Goal: Task Accomplishment & Management: Complete application form

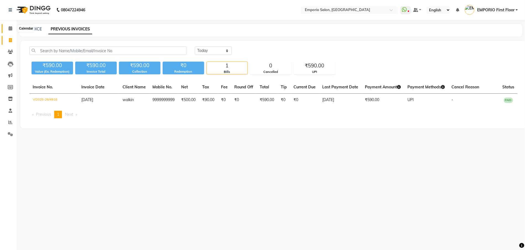
click at [7, 27] on span at bounding box center [11, 28] width 10 height 6
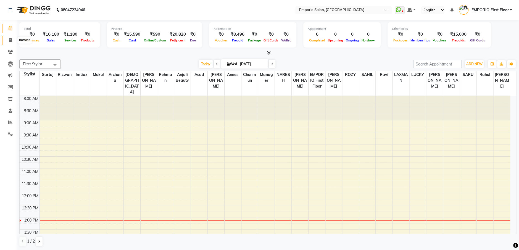
click at [13, 41] on span at bounding box center [11, 40] width 10 height 6
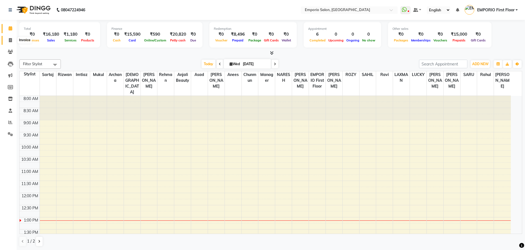
select select "6332"
select select "service"
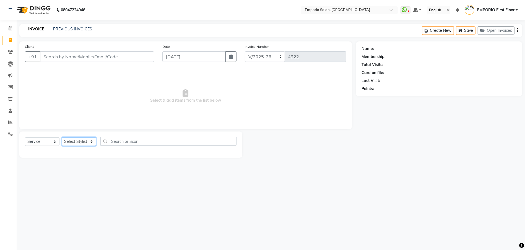
click at [77, 141] on select "Select Stylist [PERSON_NAME] beauty [PERSON_NAME] [PERSON_NAME] EMPORIO First F…" at bounding box center [79, 141] width 35 height 9
select select "90345"
click at [62, 137] on select "Select Stylist [PERSON_NAME] beauty [PERSON_NAME] [PERSON_NAME] EMPORIO First F…" at bounding box center [79, 141] width 35 height 9
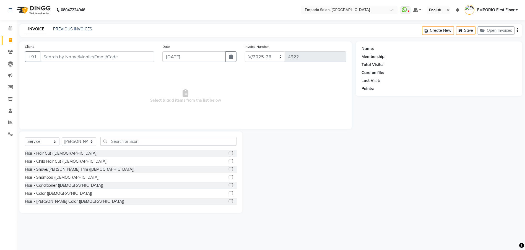
click at [109, 146] on div "Select Service Product Membership Package Voucher Prepaid Gift Card Select Styl…" at bounding box center [131, 143] width 212 height 13
click at [110, 145] on input "text" at bounding box center [168, 141] width 136 height 9
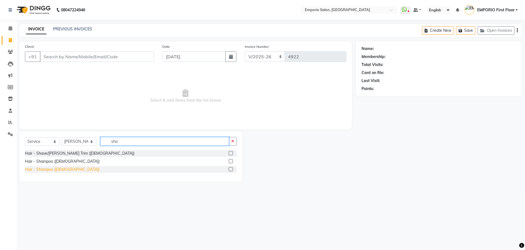
type input "sha"
click at [62, 172] on div "Hair - Shampoo (Female)" at bounding box center [62, 170] width 75 height 6
checkbox input "false"
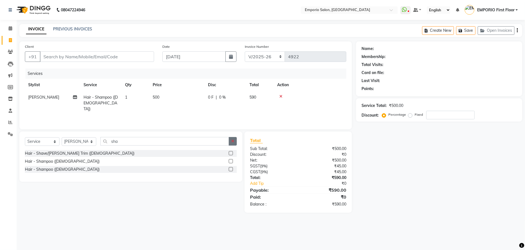
click at [231, 144] on button "button" at bounding box center [233, 141] width 8 height 9
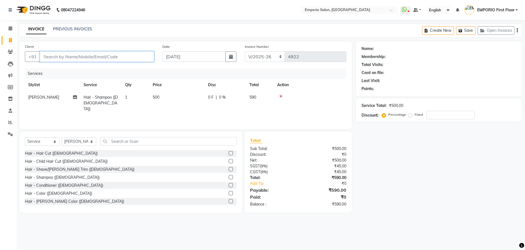
click at [153, 60] on input "Client" at bounding box center [97, 56] width 114 height 11
click at [281, 95] on icon at bounding box center [280, 97] width 3 height 4
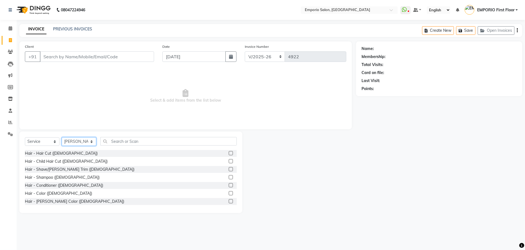
click at [92, 144] on select "Select Stylist Anees Anjali beauty Archana Asad AYUSH chunmun EMPORIO First Flo…" at bounding box center [79, 141] width 35 height 9
select select "47514"
click at [62, 137] on select "Select Stylist Anees Anjali beauty Archana Asad AYUSH chunmun EMPORIO First Flo…" at bounding box center [79, 141] width 35 height 9
click at [120, 57] on input "Client" at bounding box center [97, 56] width 114 height 11
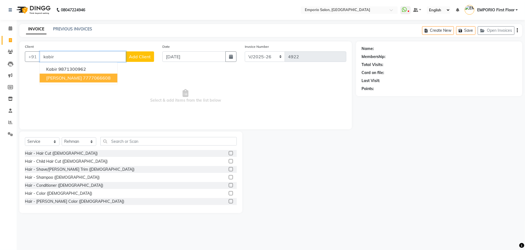
click at [87, 74] on button "KABIR PARTAP SINGH 7777066608" at bounding box center [79, 78] width 78 height 9
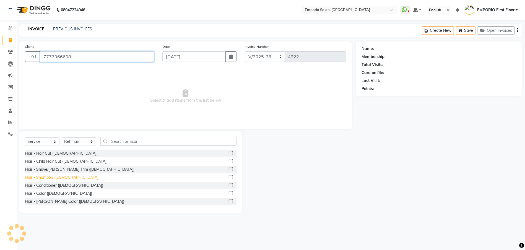
type input "7777066608"
select select "1: Object"
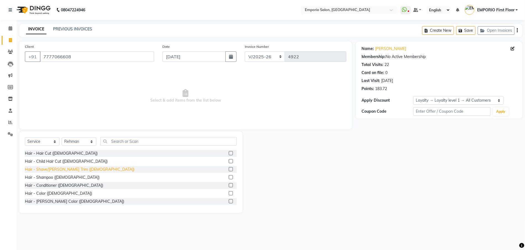
click at [40, 170] on div "Hair - Shave/Beard Trim (Male)" at bounding box center [79, 170] width 109 height 6
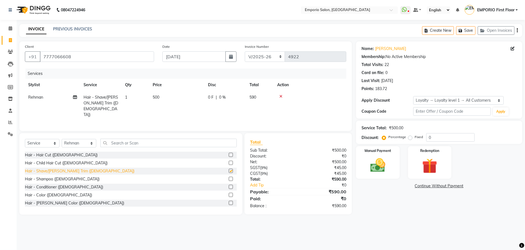
checkbox input "false"
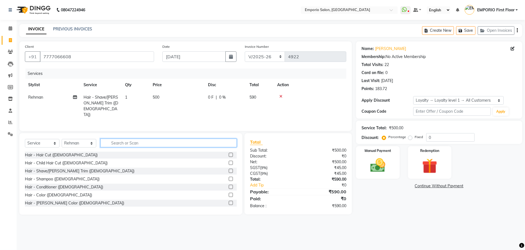
click at [112, 141] on input "text" at bounding box center [168, 143] width 136 height 9
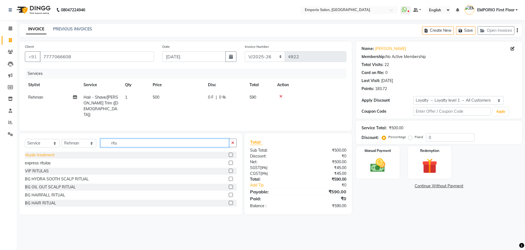
type input "ritu"
click at [27, 154] on div "rituals treatment" at bounding box center [40, 155] width 30 height 6
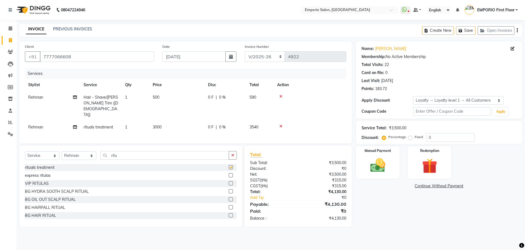
checkbox input "false"
click at [187, 121] on td "3000" at bounding box center [176, 127] width 55 height 12
select select "47514"
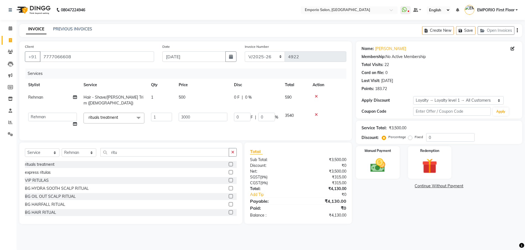
click at [189, 113] on input "3000" at bounding box center [203, 117] width 49 height 9
type input "3600"
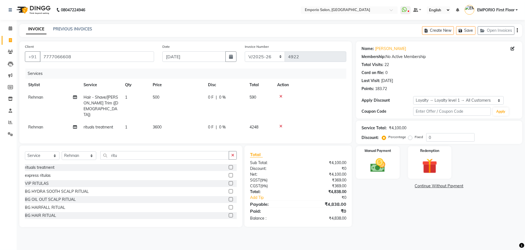
click at [397, 211] on div "Name: Kabir Partap Singh Membership: No Active Membership Total Visits: 22 Card…" at bounding box center [441, 134] width 170 height 186
click at [385, 155] on div "Manual Payment" at bounding box center [377, 163] width 45 height 34
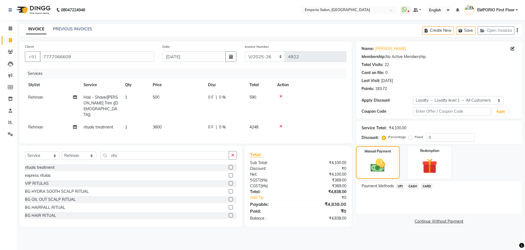
click at [401, 185] on span "UPI" at bounding box center [400, 186] width 9 height 6
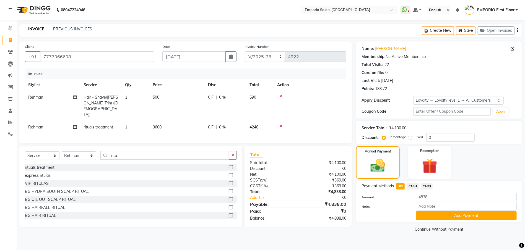
click at [434, 221] on div "Payment Methods UPI CASH CARD Amount: 4838 Note: Add Payment" at bounding box center [439, 201] width 166 height 41
click at [435, 218] on button "Add Payment" at bounding box center [466, 215] width 101 height 9
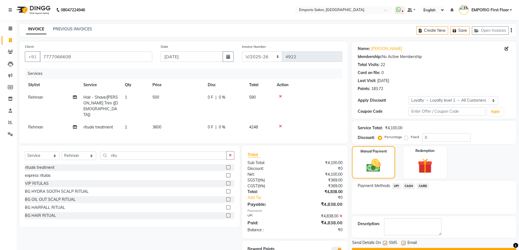
click at [438, 245] on div "Send Details On SMS Email" at bounding box center [434, 243] width 164 height 7
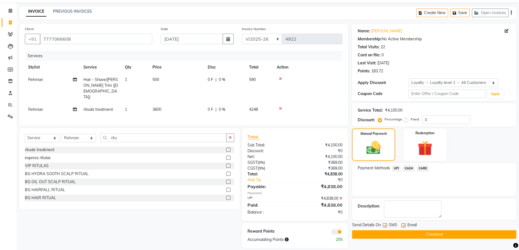
click at [449, 228] on div "Send Details On SMS Email" at bounding box center [434, 225] width 164 height 7
click at [450, 238] on button "Checkout" at bounding box center [434, 234] width 164 height 9
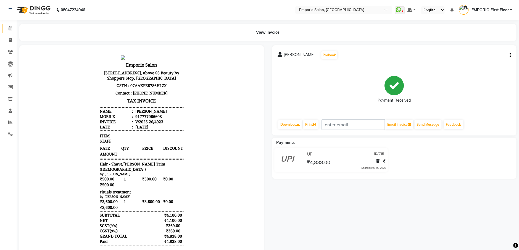
click at [5, 29] on link "Calendar" at bounding box center [8, 28] width 13 height 9
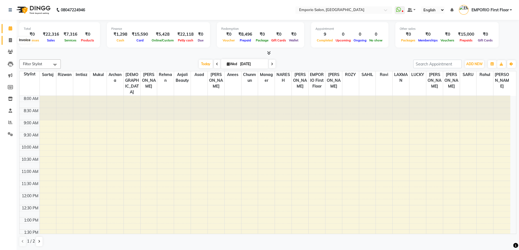
click at [13, 41] on span at bounding box center [11, 40] width 10 height 6
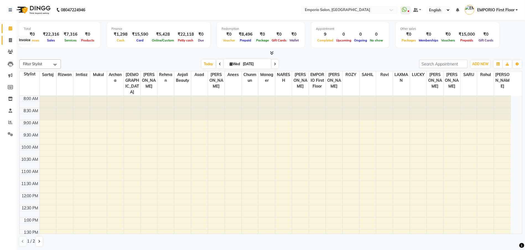
select select "6332"
select select "service"
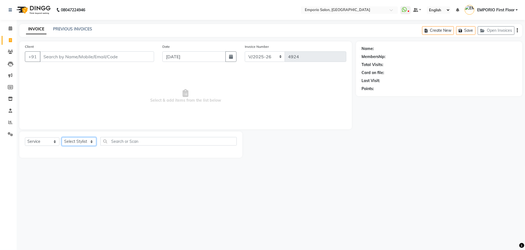
click at [64, 144] on select "Select Stylist Anees Anjali beauty Archana Asad AYUSH chunmun EMPORIO First Flo…" at bounding box center [79, 141] width 35 height 9
select select "47509"
click at [62, 137] on select "Select Stylist Anees Anjali beauty Archana Asad AYUSH chunmun EMPORIO First Flo…" at bounding box center [79, 141] width 35 height 9
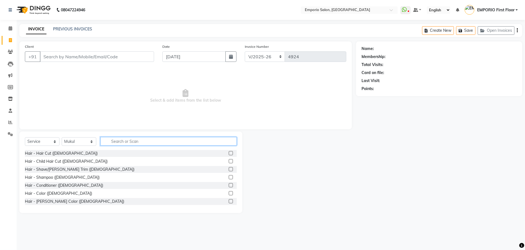
click at [137, 138] on input "text" at bounding box center [168, 141] width 136 height 9
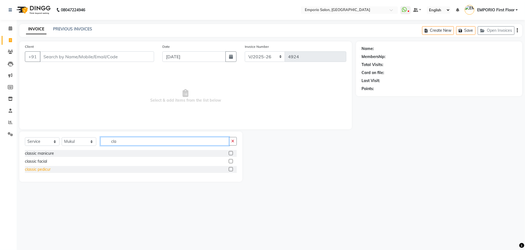
type input "cla"
click at [48, 170] on div "classic pedicur" at bounding box center [38, 170] width 26 height 6
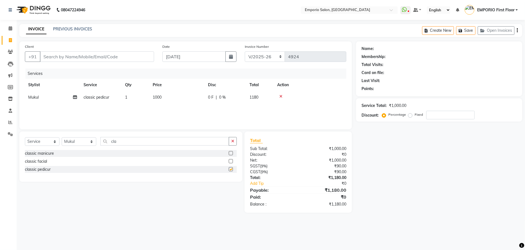
checkbox input "false"
click at [229, 139] on button "button" at bounding box center [233, 141] width 8 height 9
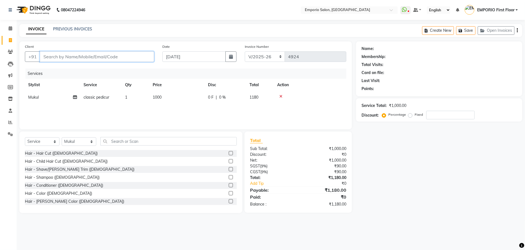
click at [99, 60] on input "Client" at bounding box center [97, 56] width 114 height 11
click at [135, 56] on input "Client" at bounding box center [97, 56] width 114 height 11
type input "s"
type input "0"
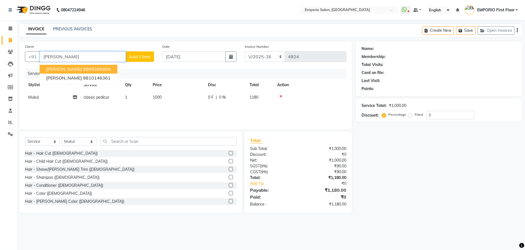
click at [50, 72] on button "smriti 9899386909" at bounding box center [79, 69] width 78 height 9
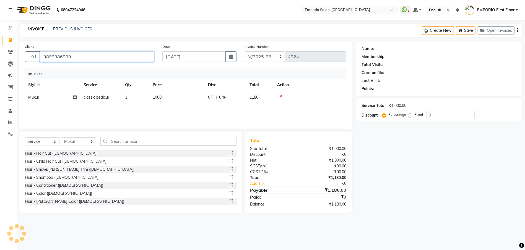
type input "9899386909"
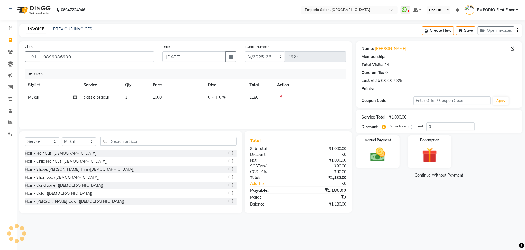
select select "1: Object"
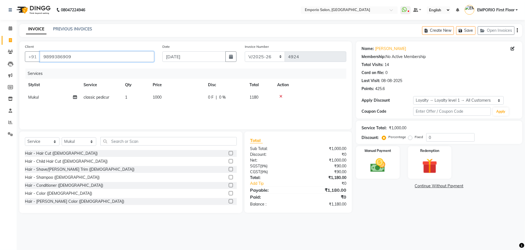
click at [83, 56] on input "9899386909" at bounding box center [97, 56] width 114 height 11
click at [394, 174] on div "Manual Payment" at bounding box center [377, 163] width 45 height 34
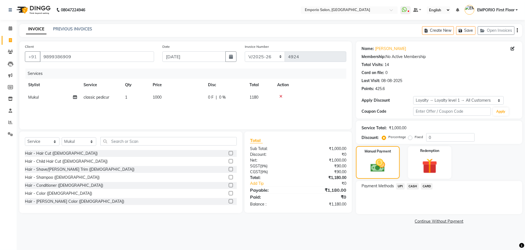
drag, startPoint x: 410, startPoint y: 186, endPoint x: 413, endPoint y: 189, distance: 4.7
click at [411, 187] on span "CASH" at bounding box center [413, 186] width 12 height 6
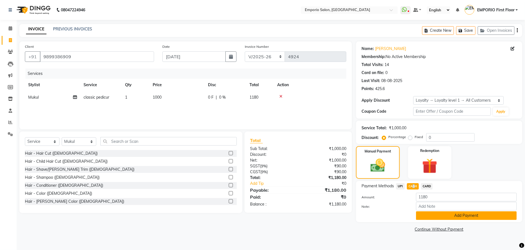
click at [429, 212] on button "Add Payment" at bounding box center [466, 215] width 101 height 9
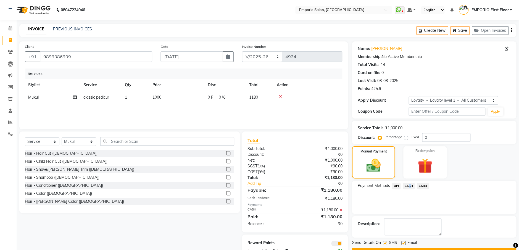
scroll to position [18, 0]
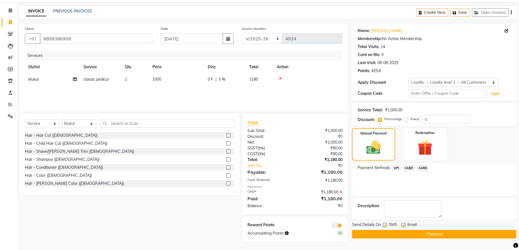
click at [458, 230] on button "Checkout" at bounding box center [434, 234] width 164 height 9
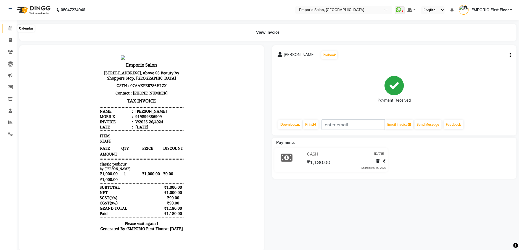
click at [11, 27] on icon at bounding box center [11, 28] width 4 height 4
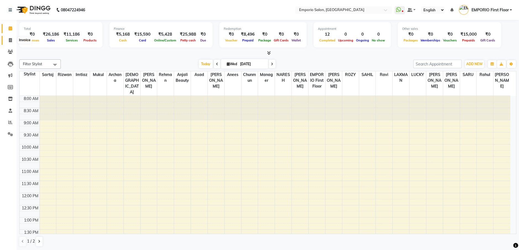
click at [9, 39] on icon at bounding box center [10, 40] width 3 height 4
select select "service"
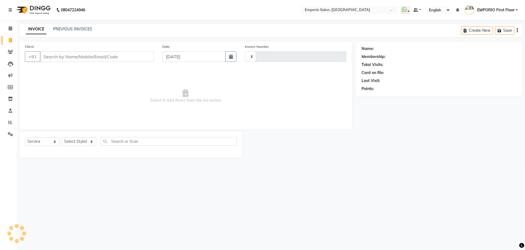
type input "4926"
select select "6332"
click at [82, 142] on select "Select Stylist Anees Anjali beauty Archana Asad AYUSH chunmun EMPORIO First Flo…" at bounding box center [79, 141] width 35 height 9
select select "47508"
click at [62, 137] on select "Select Stylist Anees Anjali beauty Archana Asad AYUSH chunmun EMPORIO First Flo…" at bounding box center [79, 141] width 35 height 9
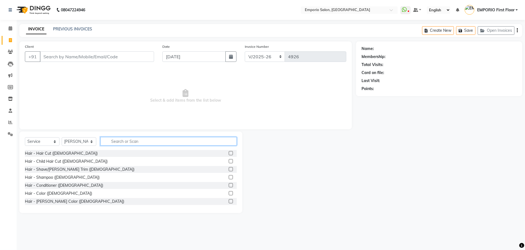
click at [125, 140] on input "text" at bounding box center [168, 141] width 136 height 9
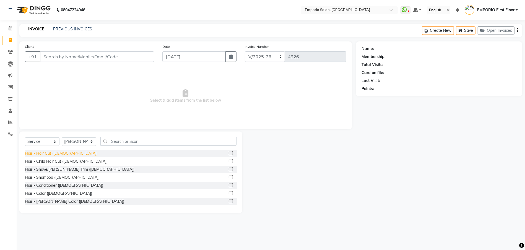
click at [58, 154] on div "Hair - Hair Cut (Male)" at bounding box center [61, 154] width 73 height 6
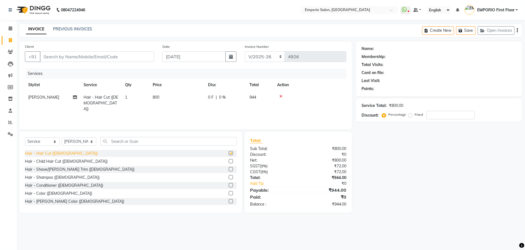
checkbox input "false"
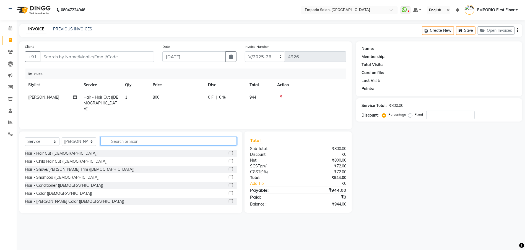
click at [157, 145] on input "text" at bounding box center [168, 141] width 136 height 9
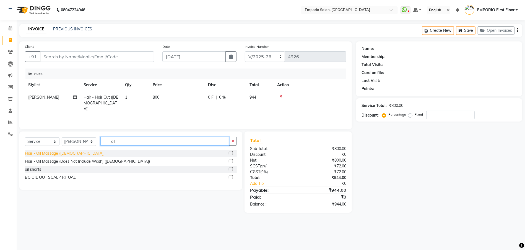
type input "oil"
click at [59, 153] on div "Hair - Oil Massage (Male)" at bounding box center [65, 154] width 80 height 6
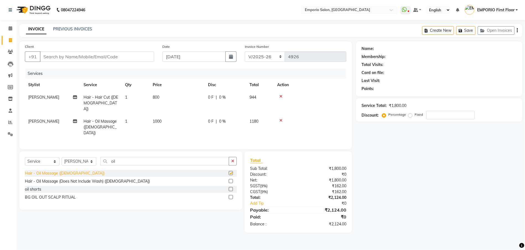
checkbox input "false"
click at [198, 95] on td "800" at bounding box center [176, 103] width 55 height 24
select select "47508"
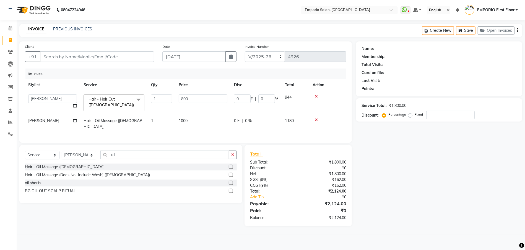
click at [198, 95] on input "800" at bounding box center [203, 99] width 49 height 9
type input "8"
type input "1000"
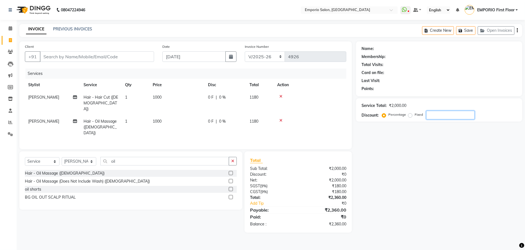
drag, startPoint x: 502, startPoint y: 194, endPoint x: 273, endPoint y: 171, distance: 230.5
click at [428, 193] on div "Name: Membership: Total Visits: Card on file: Last Visit: Points: Service Total…" at bounding box center [441, 136] width 170 height 191
click at [187, 115] on td "1000" at bounding box center [176, 127] width 55 height 24
select select "47508"
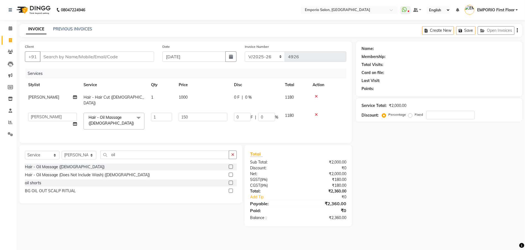
type input "1500"
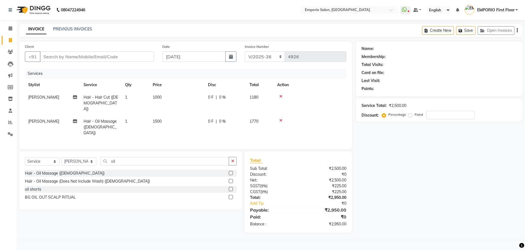
click at [420, 175] on div "Name: Membership: Total Visits: Card on file: Last Visit: Points: Service Total…" at bounding box center [441, 136] width 170 height 191
click at [124, 58] on input "Client" at bounding box center [97, 56] width 114 height 11
drag, startPoint x: 101, startPoint y: 55, endPoint x: 80, endPoint y: 50, distance: 22.0
click at [80, 50] on div "Client +91" at bounding box center [89, 55] width 137 height 23
click at [78, 62] on input "Client" at bounding box center [97, 56] width 114 height 11
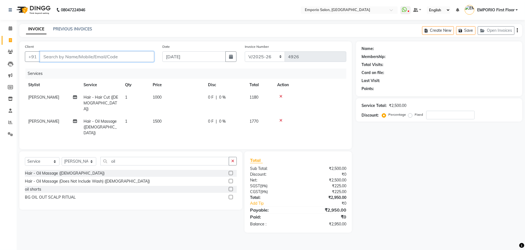
type input "r"
type input "0"
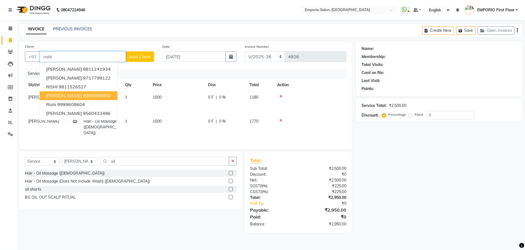
click at [83, 93] on ngb-highlight "9999099900" at bounding box center [97, 96] width 28 height 6
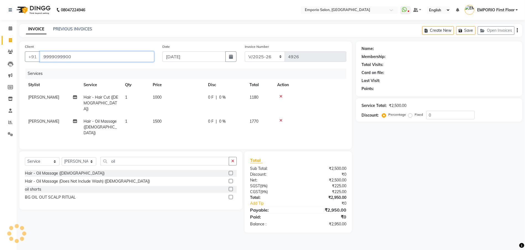
type input "9999099900"
select select "1: Object"
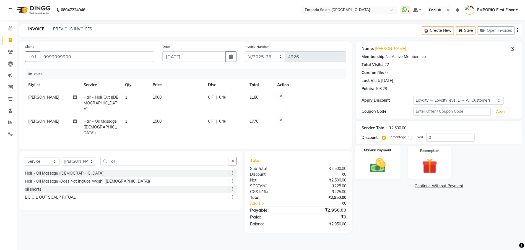
click at [375, 172] on img at bounding box center [377, 165] width 25 height 18
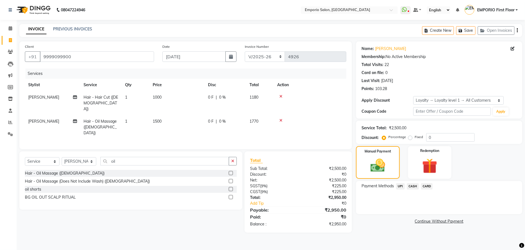
click at [424, 186] on span "CARD" at bounding box center [427, 186] width 12 height 6
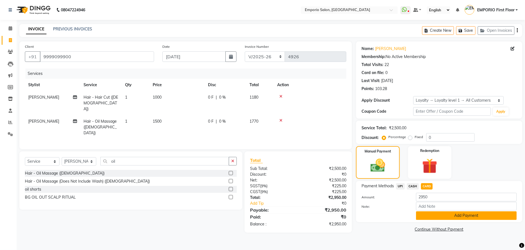
click at [449, 214] on button "Add Payment" at bounding box center [466, 215] width 101 height 9
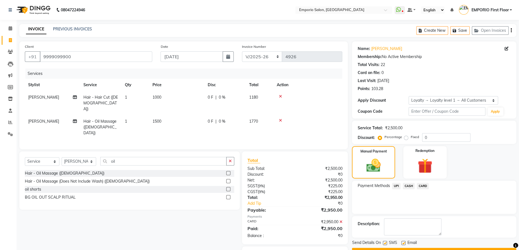
scroll to position [23, 0]
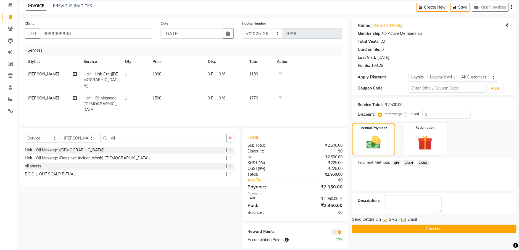
click at [471, 230] on button "Checkout" at bounding box center [434, 229] width 164 height 9
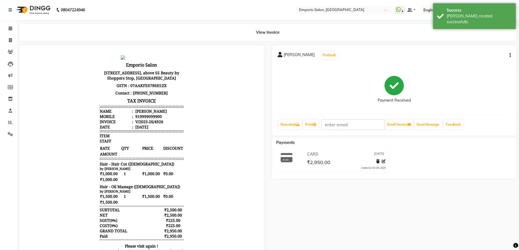
click at [509, 54] on button "button" at bounding box center [509, 56] width 3 height 6
click at [468, 57] on div "Edit Item Staff" at bounding box center [483, 55] width 38 height 7
select select "47508"
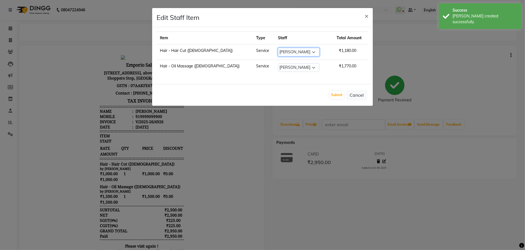
click at [278, 54] on select "Select Anees Anjali beauty Archana Asad AYUSH chunmun EMPORIO First Floor Imtia…" at bounding box center [298, 52] width 41 height 9
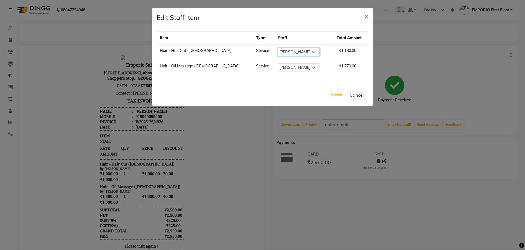
select select "47501"
click at [278, 48] on select "Select Anees Anjali beauty Archana Asad AYUSH chunmun EMPORIO First Floor Imtia…" at bounding box center [298, 52] width 41 height 9
click at [336, 96] on button "Submit" at bounding box center [336, 95] width 14 height 8
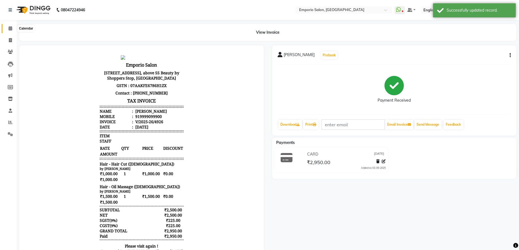
click at [9, 26] on icon at bounding box center [11, 28] width 4 height 4
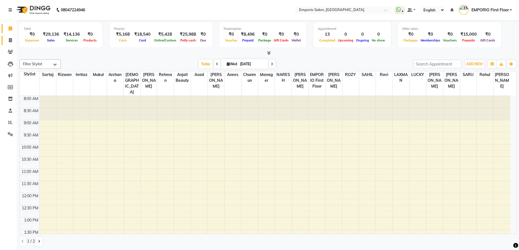
click at [10, 40] on icon at bounding box center [10, 40] width 3 height 4
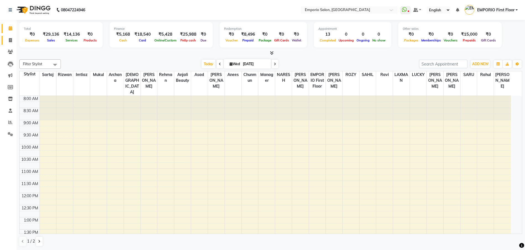
select select "6332"
select select "service"
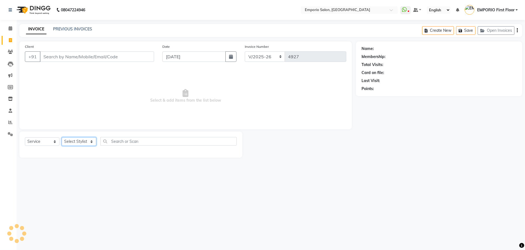
click at [82, 143] on select "Select Stylist" at bounding box center [79, 141] width 35 height 9
select select "58141"
click at [62, 137] on select "Select Stylist Anees Anjali beauty Archana Asad AYUSH chunmun EMPORIO First Flo…" at bounding box center [79, 141] width 35 height 9
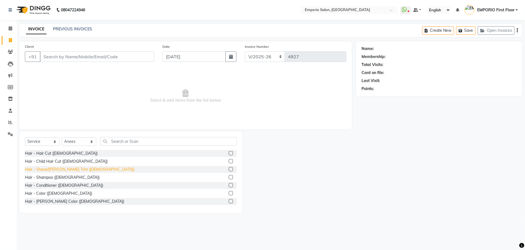
drag, startPoint x: 74, startPoint y: 169, endPoint x: 75, endPoint y: 145, distance: 24.3
click at [74, 169] on div "Hair - Shave/[PERSON_NAME] Trim ([DEMOGRAPHIC_DATA])" at bounding box center [79, 170] width 109 height 6
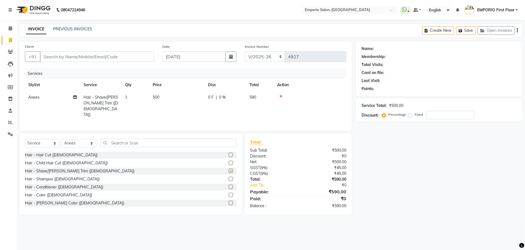
checkbox input "false"
click at [124, 58] on input "Client" at bounding box center [97, 56] width 114 height 11
type input "9"
type input "0"
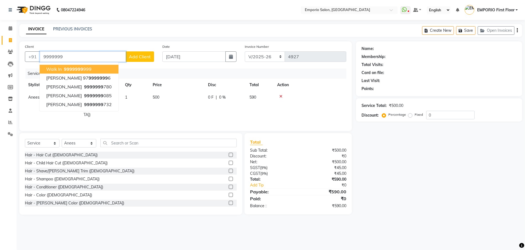
click at [64, 70] on span "9999999" at bounding box center [73, 70] width 19 height 6
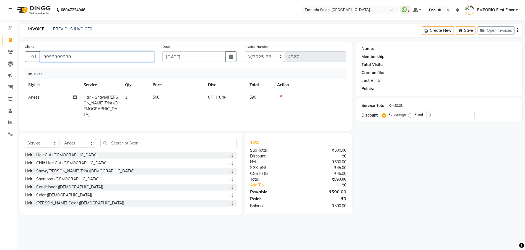
type input "9999999999"
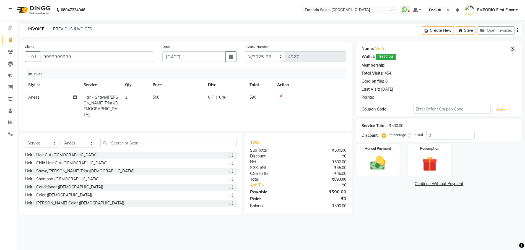
select select "1: Object"
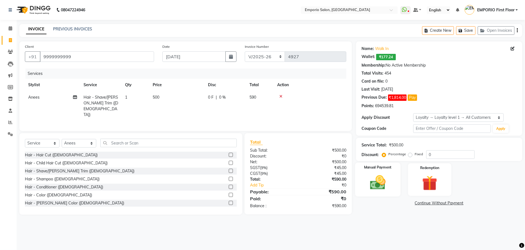
click at [384, 180] on img at bounding box center [377, 183] width 25 height 18
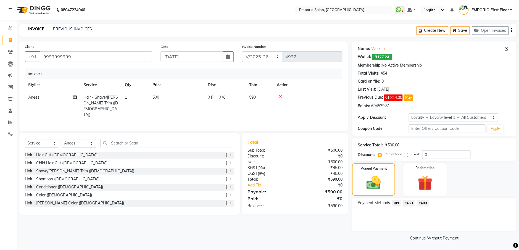
click at [415, 203] on div "CARD" at bounding box center [422, 203] width 14 height 7
click at [409, 199] on div "Payment Methods UPI CASH CARD" at bounding box center [434, 214] width 164 height 33
click at [411, 204] on span "CASH" at bounding box center [409, 203] width 12 height 6
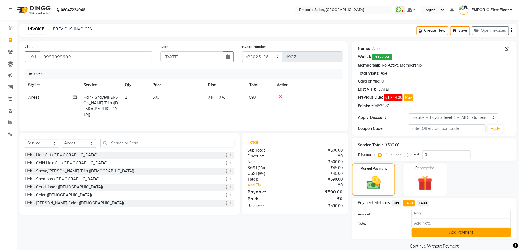
click at [432, 229] on button "Add Payment" at bounding box center [460, 232] width 99 height 9
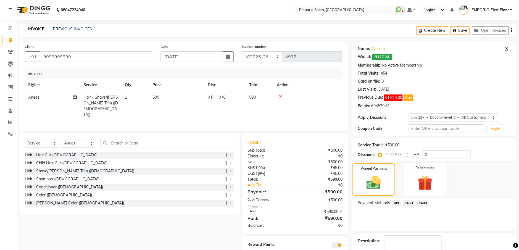
scroll to position [32, 0]
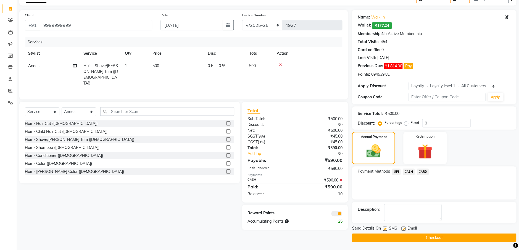
click at [435, 231] on div "Send Details On SMS Email" at bounding box center [434, 229] width 164 height 7
click at [436, 232] on div "Send Details On SMS Email Checkout" at bounding box center [434, 234] width 164 height 17
click at [437, 237] on button "Checkout" at bounding box center [434, 238] width 164 height 9
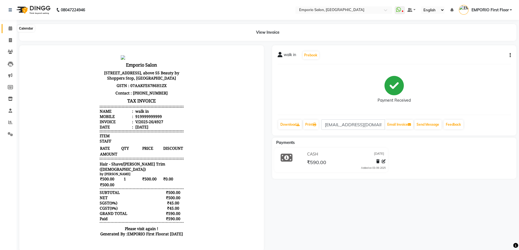
click at [11, 28] on icon at bounding box center [11, 28] width 4 height 4
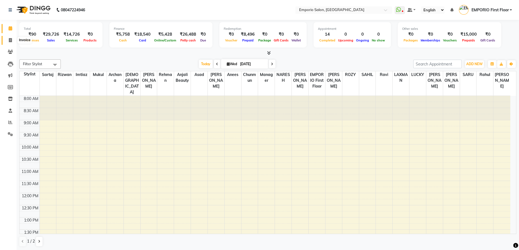
click at [11, 41] on icon at bounding box center [10, 40] width 3 height 4
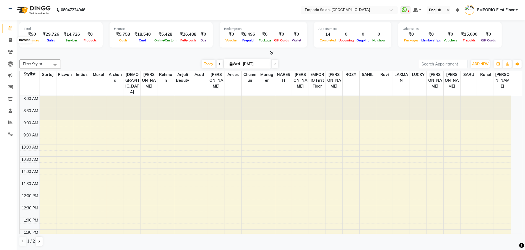
select select "6332"
select select "service"
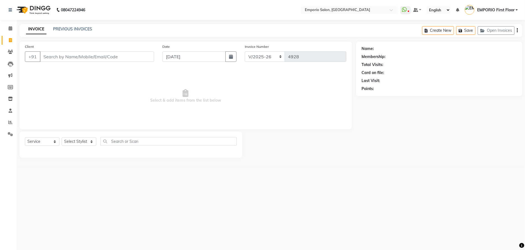
click at [69, 26] on div "INVOICE PREVIOUS INVOICES Create New Save Open Invoices" at bounding box center [270, 30] width 502 height 13
click at [9, 120] on icon at bounding box center [10, 122] width 4 height 4
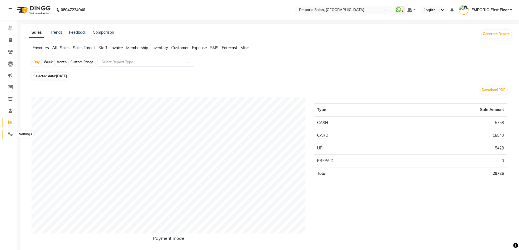
click at [6, 134] on span at bounding box center [11, 134] width 10 height 6
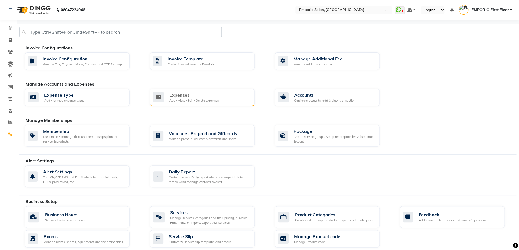
click at [167, 99] on div "Expenses Add / View / Edit / Delete expenses" at bounding box center [202, 97] width 98 height 11
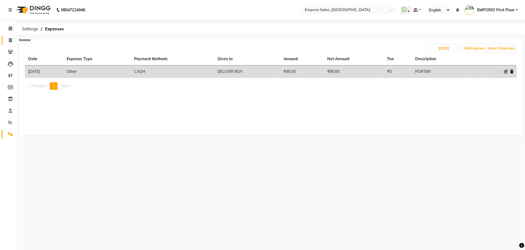
click at [6, 41] on span at bounding box center [11, 40] width 10 height 6
select select "service"
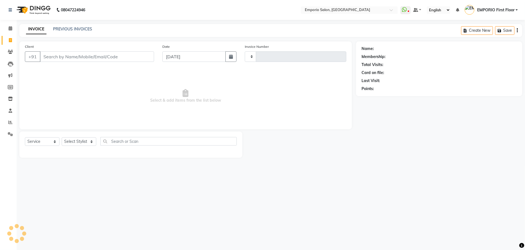
type input "4928"
select select "6332"
click at [10, 30] on icon at bounding box center [11, 28] width 4 height 4
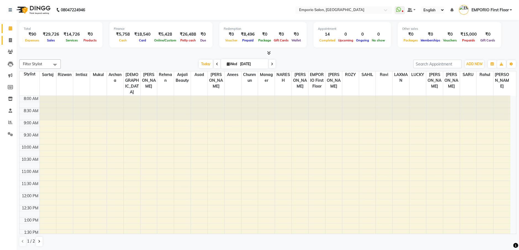
click at [13, 36] on link "Invoice" at bounding box center [8, 40] width 13 height 9
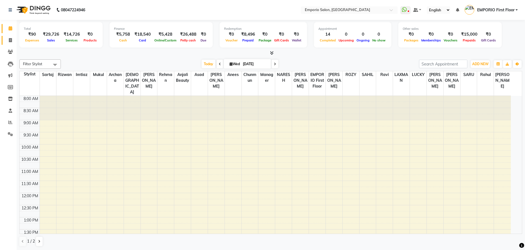
select select "6332"
select select "service"
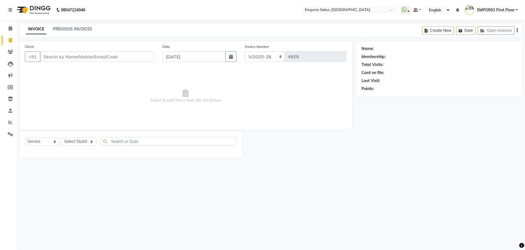
click at [91, 26] on div "INVOICE PREVIOUS INVOICES Create New Save Open Invoices" at bounding box center [270, 30] width 502 height 13
click at [85, 27] on link "PREVIOUS INVOICES" at bounding box center [72, 29] width 39 height 5
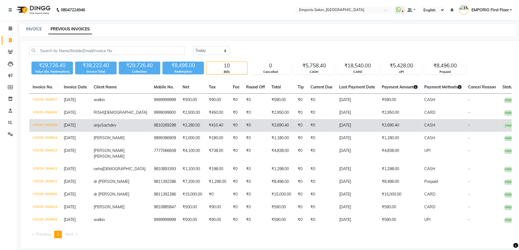
click at [404, 130] on td "₹2,690.40" at bounding box center [400, 125] width 43 height 13
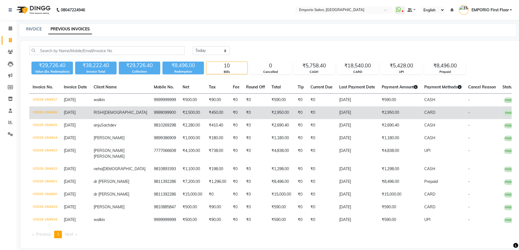
click at [379, 115] on td "₹2,950.00" at bounding box center [400, 112] width 43 height 13
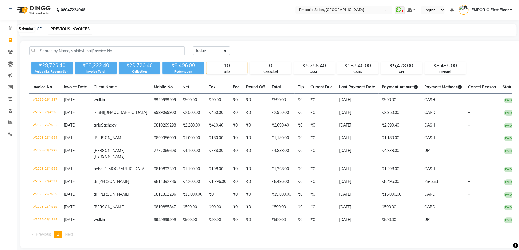
click at [10, 28] on icon at bounding box center [11, 28] width 4 height 4
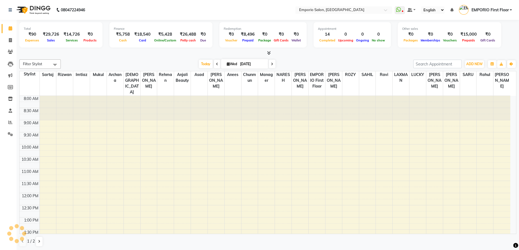
scroll to position [146, 0]
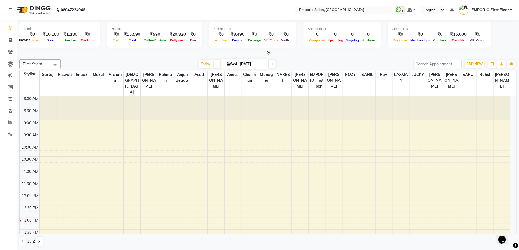
click at [11, 40] on icon at bounding box center [10, 40] width 3 height 4
select select "service"
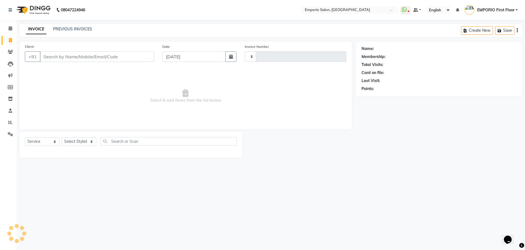
type input "4922"
select select "6332"
click at [66, 28] on link "PREVIOUS INVOICES" at bounding box center [72, 29] width 39 height 5
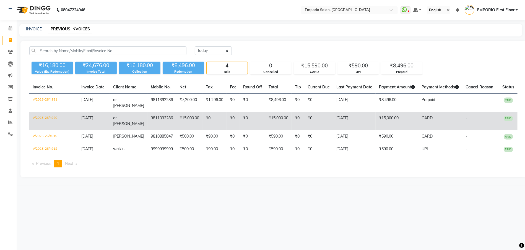
click at [375, 115] on td "₹15,000.00" at bounding box center [396, 121] width 43 height 18
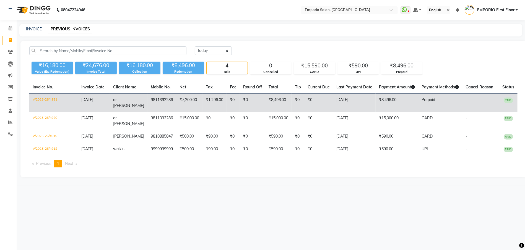
click at [391, 103] on td "₹8,496.00" at bounding box center [396, 103] width 43 height 19
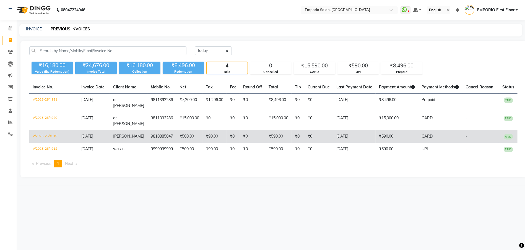
click at [392, 130] on td "₹590.00" at bounding box center [396, 136] width 43 height 13
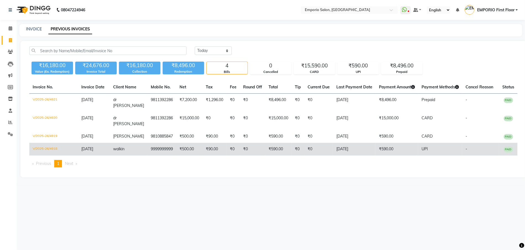
click at [387, 143] on td "₹590.00" at bounding box center [396, 149] width 43 height 13
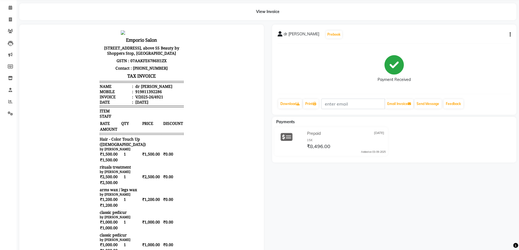
scroll to position [37, 0]
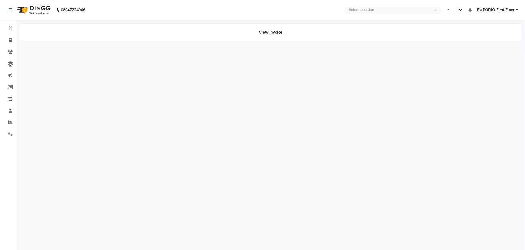
select select "en"
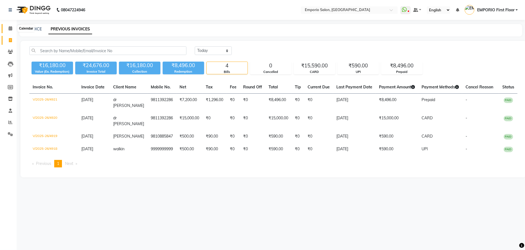
click at [12, 27] on span at bounding box center [11, 28] width 10 height 6
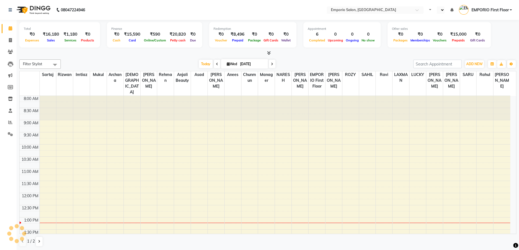
select select "en"
click at [11, 123] on icon at bounding box center [10, 122] width 4 height 4
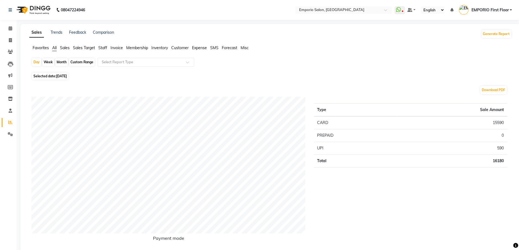
click at [58, 76] on span "[DATE]" at bounding box center [61, 76] width 11 height 4
select select "9"
select select "2025"
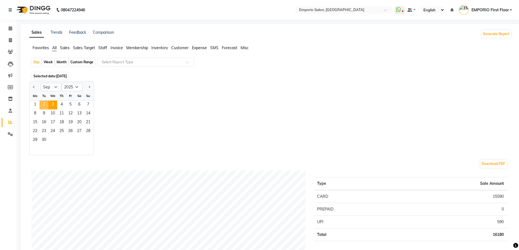
click at [44, 103] on span "2" at bounding box center [44, 105] width 9 height 9
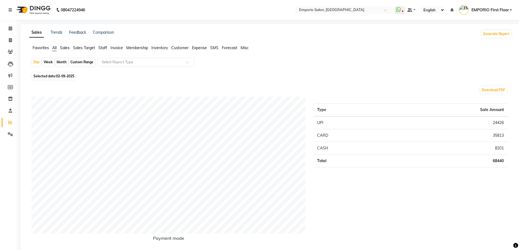
click at [107, 47] on span "Staff" at bounding box center [102, 47] width 9 height 5
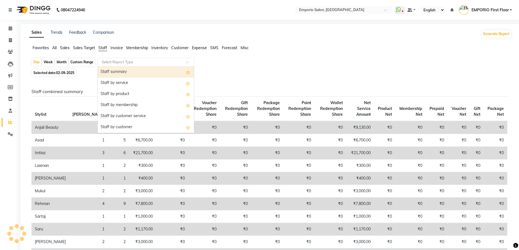
click at [114, 60] on input "text" at bounding box center [141, 62] width 80 height 6
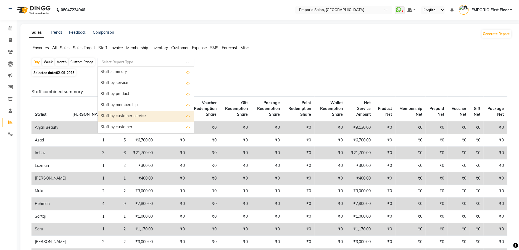
click at [126, 112] on div "Staff by customer service" at bounding box center [146, 116] width 96 height 11
select select "filtered_report"
select select "csv"
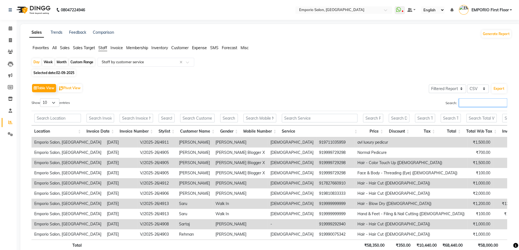
click at [478, 104] on input "Search:" at bounding box center [483, 102] width 48 height 9
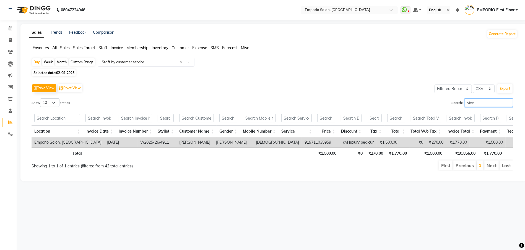
type input "vive"
click at [49, 104] on select "10 25 50 100" at bounding box center [49, 102] width 19 height 9
select select "25"
click at [41, 98] on select "10 25 50 100" at bounding box center [49, 102] width 19 height 9
click at [12, 43] on span at bounding box center [11, 40] width 10 height 6
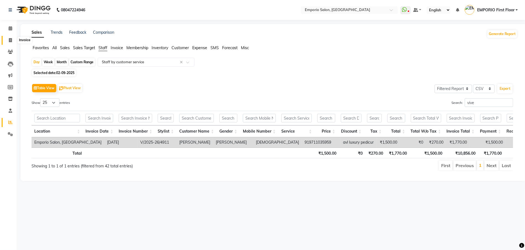
select select "service"
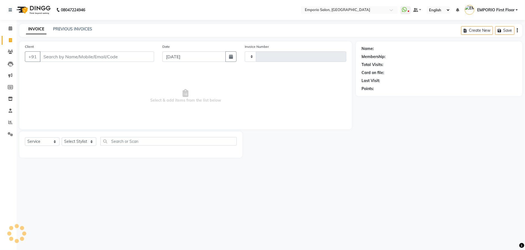
type input "4922"
select select "6332"
click at [66, 32] on div "PREVIOUS INVOICES" at bounding box center [72, 29] width 39 height 6
click at [66, 29] on link "PREVIOUS INVOICES" at bounding box center [72, 29] width 39 height 5
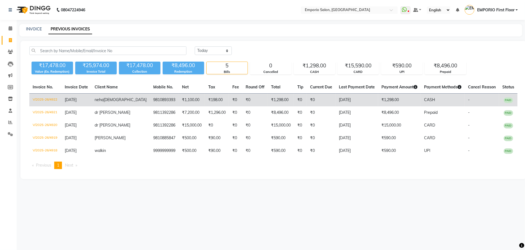
click at [405, 104] on td "₹1,298.00" at bounding box center [399, 100] width 43 height 13
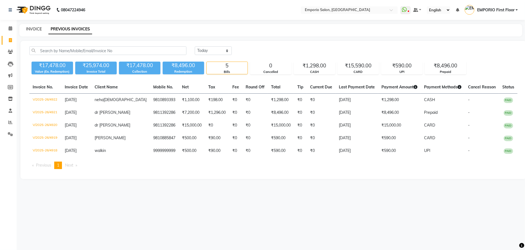
click at [32, 29] on link "INVOICE" at bounding box center [34, 29] width 16 height 5
select select "service"
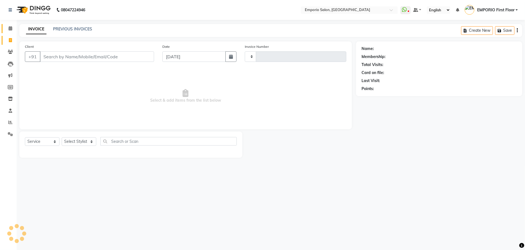
type input "4923"
select select "6332"
click at [12, 25] on span at bounding box center [11, 28] width 10 height 6
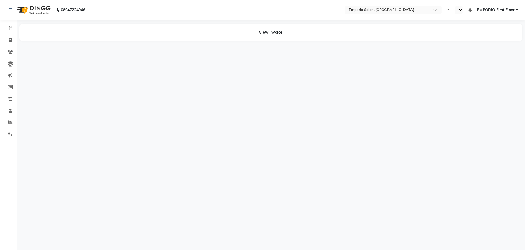
select select "en"
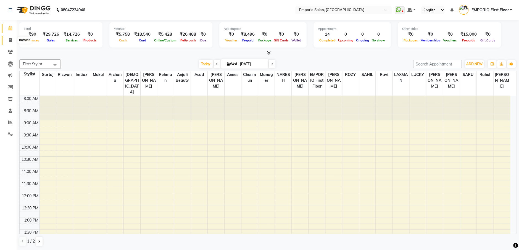
click at [11, 41] on icon at bounding box center [10, 40] width 3 height 4
select select "service"
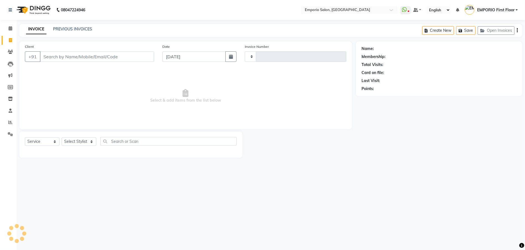
type input "4928"
select select "6332"
click at [72, 29] on link "PREVIOUS INVOICES" at bounding box center [72, 29] width 39 height 5
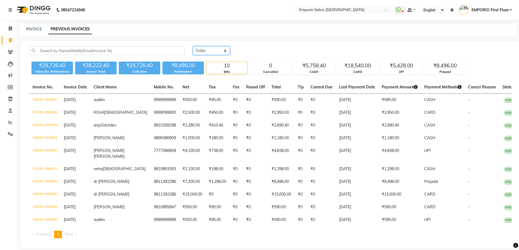
click at [208, 51] on select "[DATE] [DATE] Custom Range" at bounding box center [211, 50] width 37 height 9
select select "[DATE]"
click at [193, 46] on select "[DATE] [DATE] Custom Range" at bounding box center [211, 50] width 37 height 9
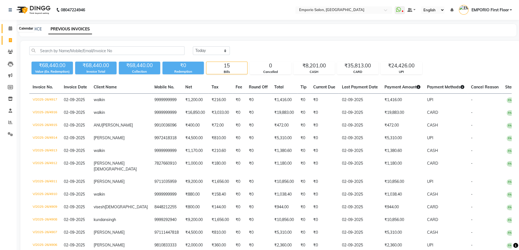
click at [10, 27] on icon at bounding box center [11, 28] width 4 height 4
